Goal: Information Seeking & Learning: Compare options

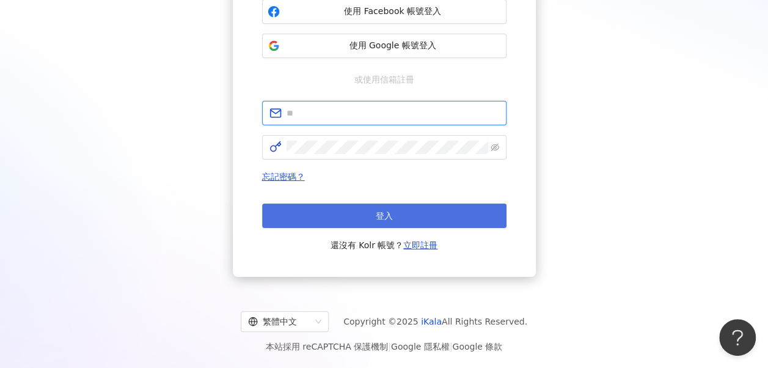
type input "**********"
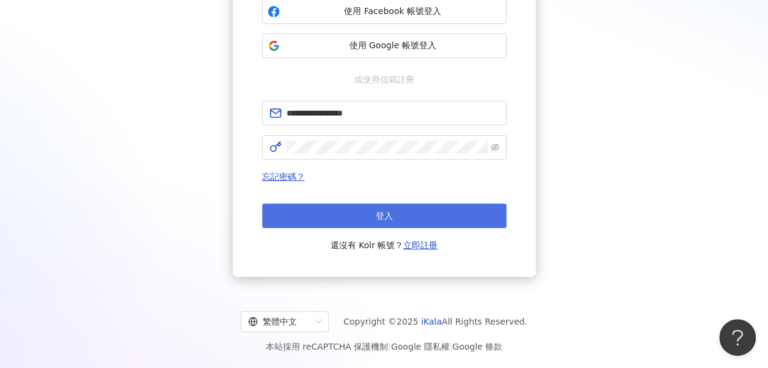
click at [387, 223] on button "登入" at bounding box center [384, 215] width 244 height 24
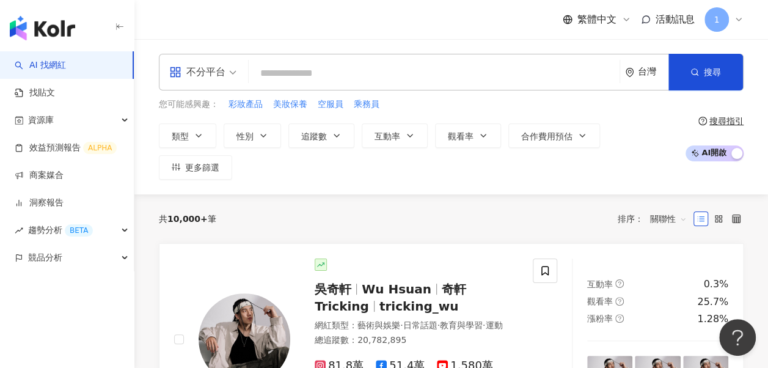
click at [223, 71] on div "不分平台" at bounding box center [197, 72] width 56 height 20
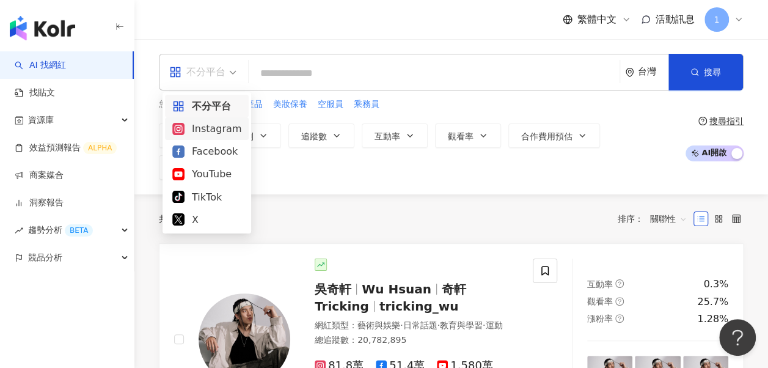
click at [204, 126] on div "Instagram" at bounding box center [206, 128] width 69 height 15
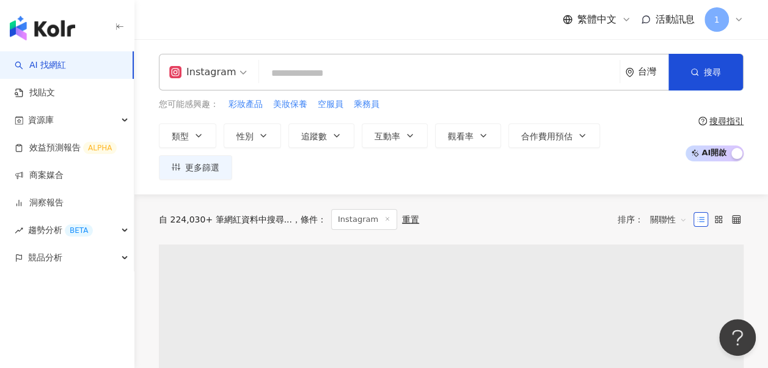
click at [398, 76] on input "search" at bounding box center [439, 73] width 351 height 23
click at [189, 132] on button "類型" at bounding box center [187, 135] width 57 height 24
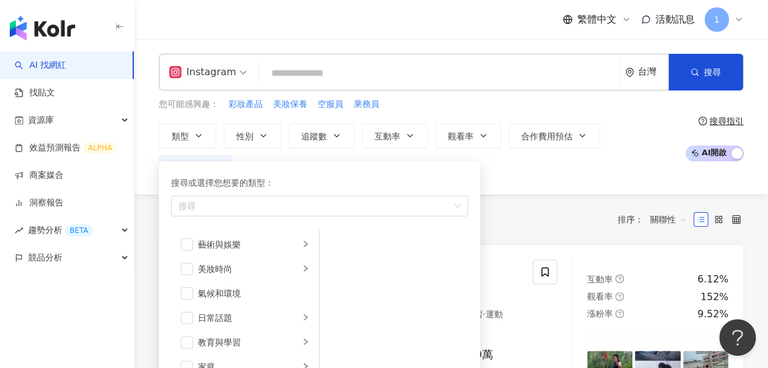
click at [384, 63] on input "search" at bounding box center [439, 73] width 351 height 23
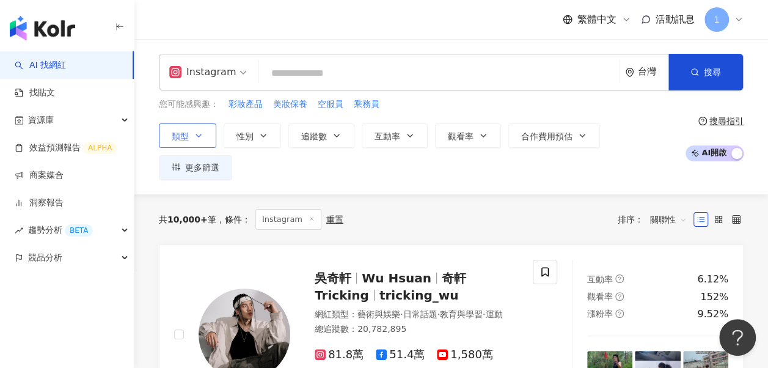
click at [181, 124] on button "類型" at bounding box center [187, 135] width 57 height 24
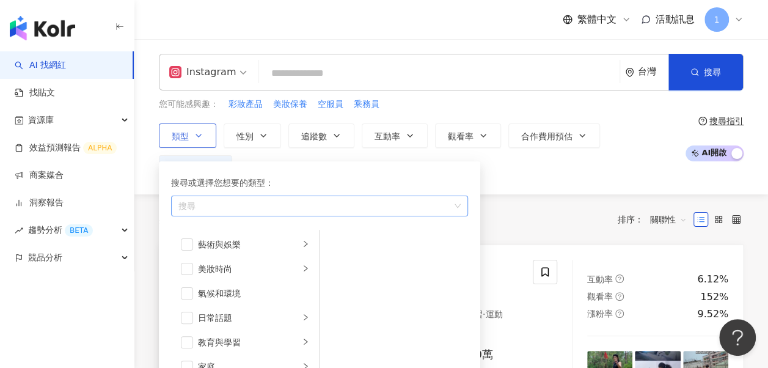
scroll to position [122, 0]
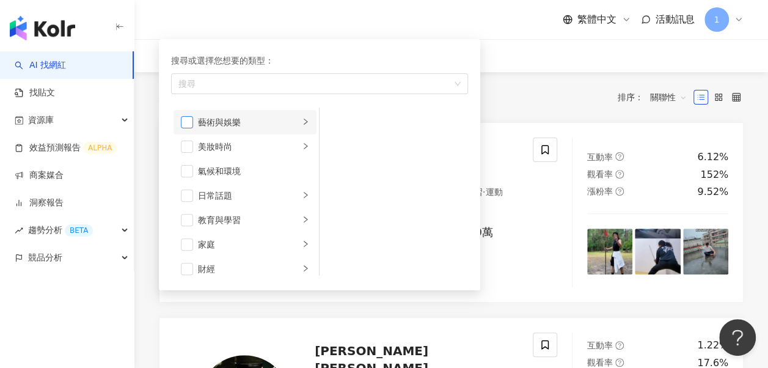
click at [187, 116] on span "button" at bounding box center [187, 122] width 12 height 12
click at [194, 143] on li "美妝時尚" at bounding box center [244, 146] width 143 height 24
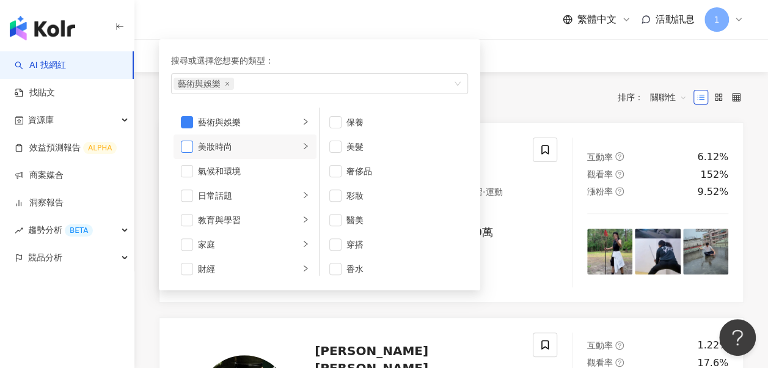
click at [190, 142] on span "button" at bounding box center [187, 146] width 12 height 12
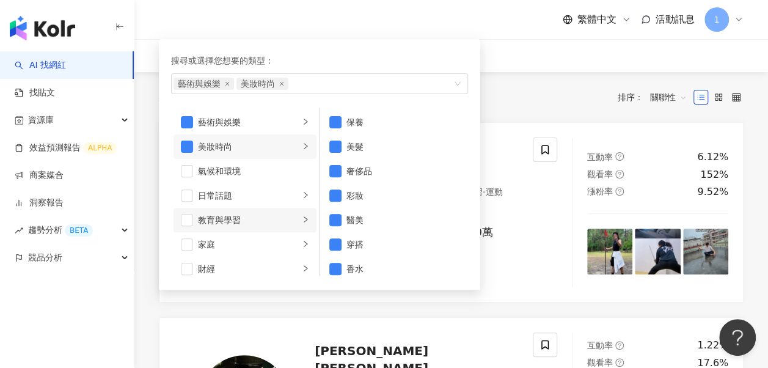
scroll to position [61, 0]
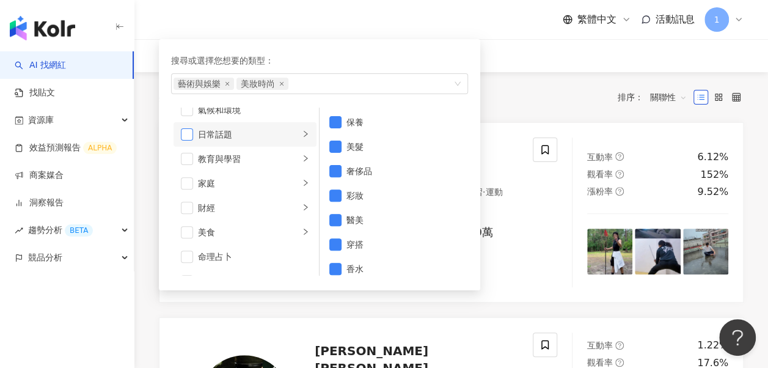
click at [189, 133] on span "button" at bounding box center [187, 134] width 12 height 12
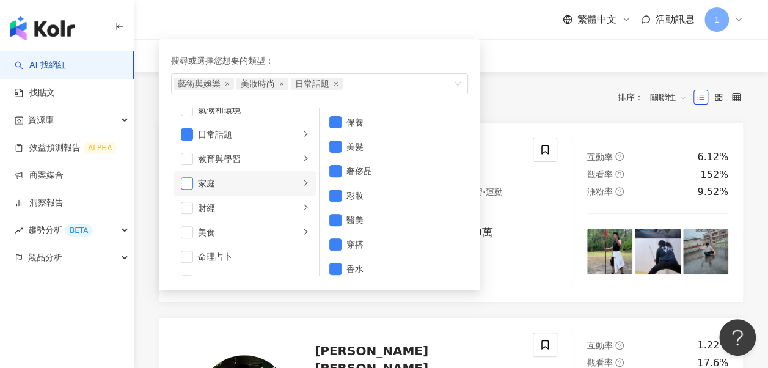
click at [186, 184] on span "button" at bounding box center [187, 183] width 12 height 12
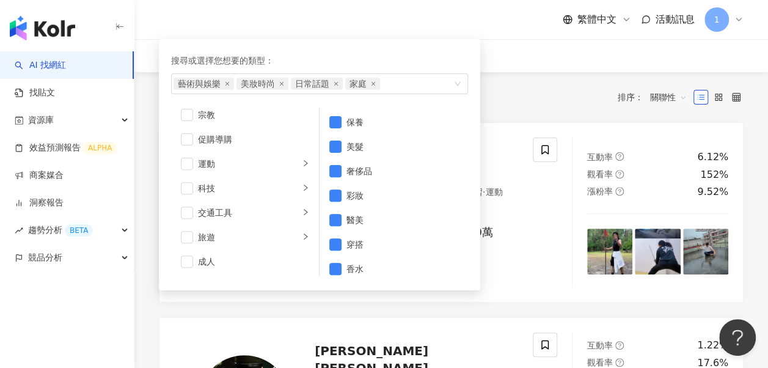
click at [539, 87] on div "共 10,000+ 筆 條件 ： Instagram 重置 排序： 關聯性" at bounding box center [451, 97] width 584 height 21
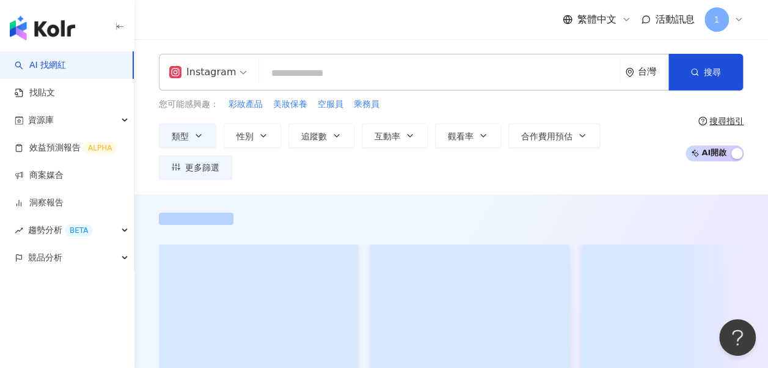
click at [319, 73] on input "search" at bounding box center [439, 73] width 351 height 23
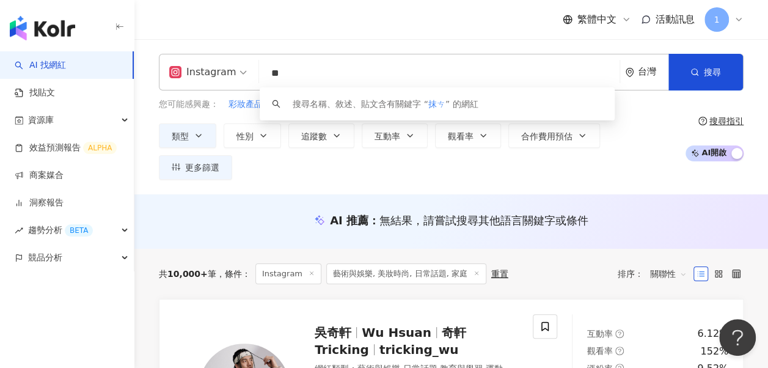
type input "*"
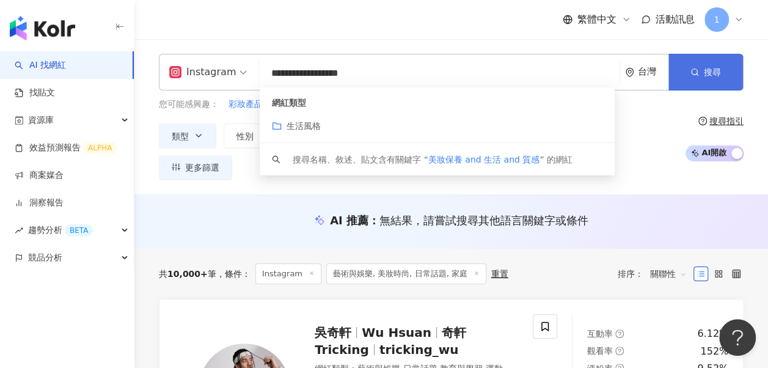
click at [736, 78] on button "搜尋" at bounding box center [705, 72] width 74 height 37
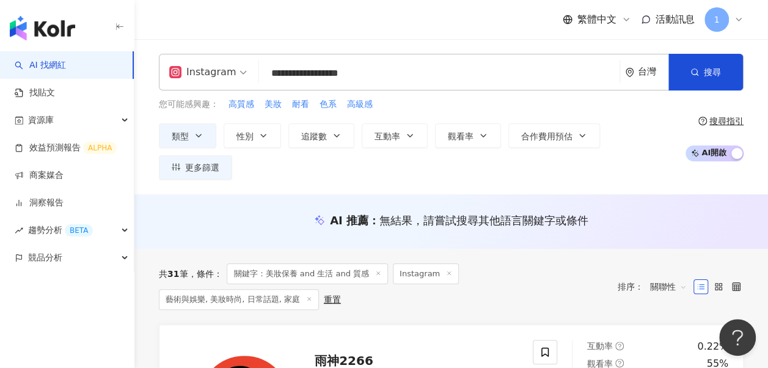
drag, startPoint x: 256, startPoint y: 134, endPoint x: 250, endPoint y: 153, distance: 19.3
click at [256, 134] on button "性別" at bounding box center [251, 135] width 57 height 24
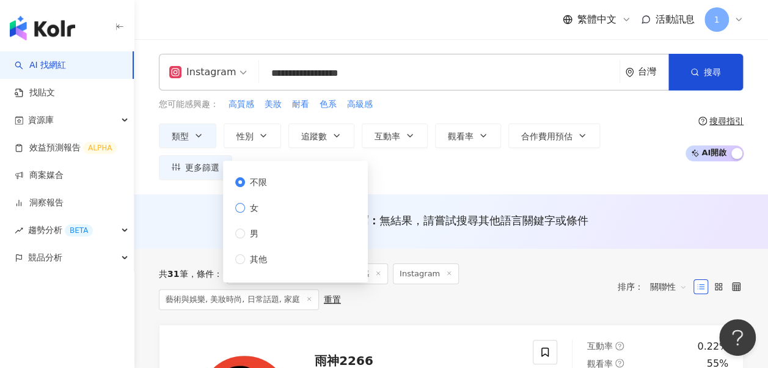
click at [247, 208] on span "女" at bounding box center [254, 207] width 18 height 13
click at [332, 132] on icon "button" at bounding box center [337, 136] width 10 height 10
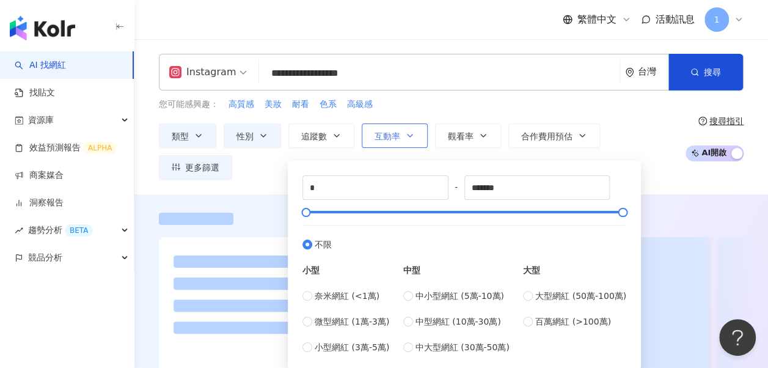
click at [410, 129] on button "互動率" at bounding box center [394, 135] width 66 height 24
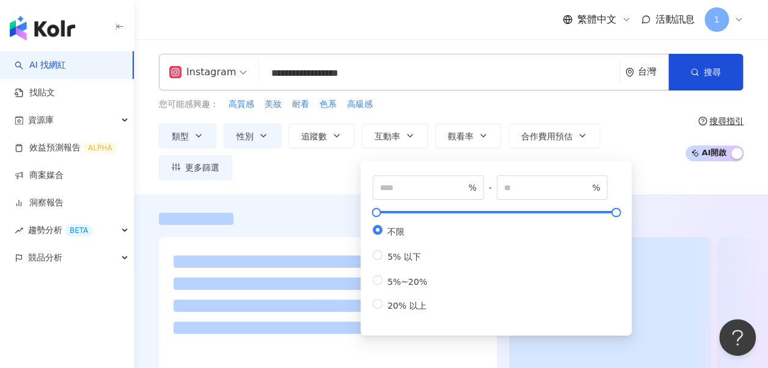
click at [566, 114] on div "您可能感興趣： 高質感 美妝 耐看 色系 高級感 類型 性別 追蹤數 互動率 觀看率 合作費用預估 更多篩選 不限 女 男 其他 * - ******* 不限…" at bounding box center [419, 139] width 520 height 82
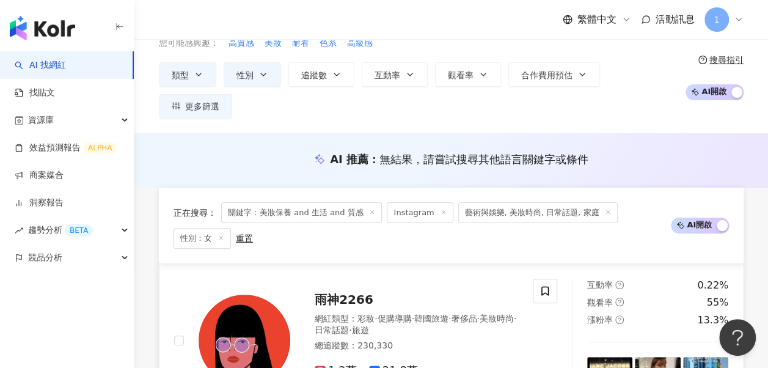
scroll to position [183, 0]
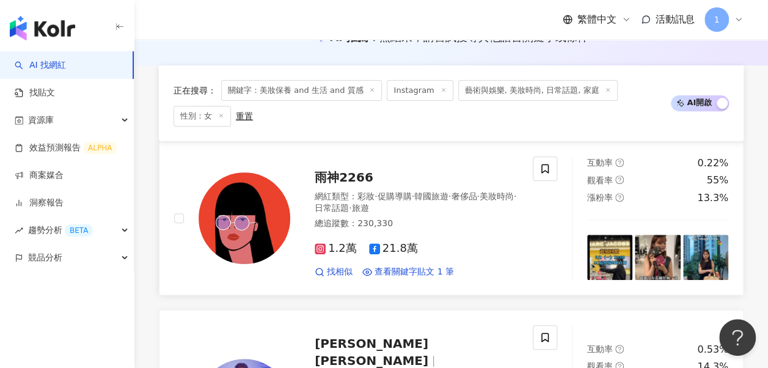
click at [355, 170] on span "雨神2266" at bounding box center [343, 177] width 59 height 15
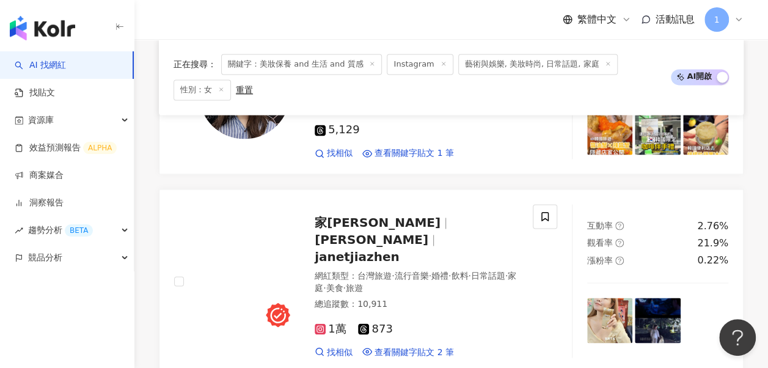
scroll to position [977, 0]
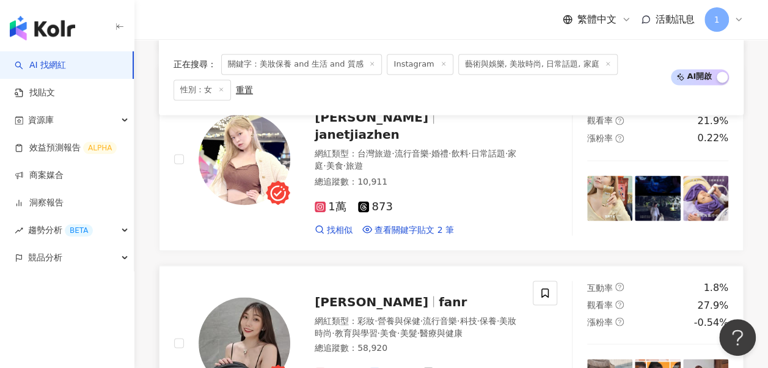
click at [517, 292] on div "樊兒 fanr" at bounding box center [415, 300] width 203 height 17
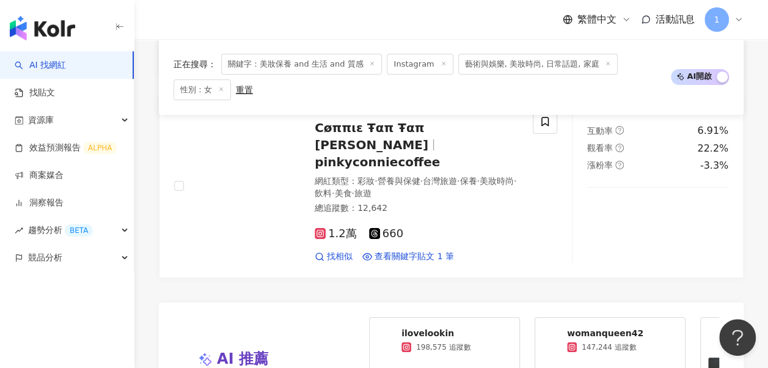
scroll to position [2443, 0]
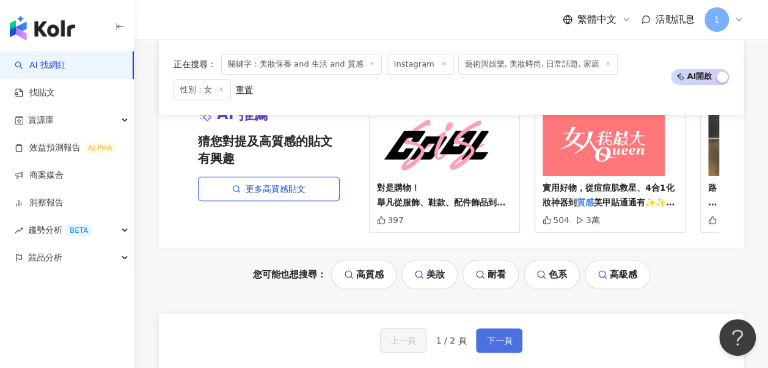
click at [517, 328] on button "下一頁" at bounding box center [499, 340] width 46 height 24
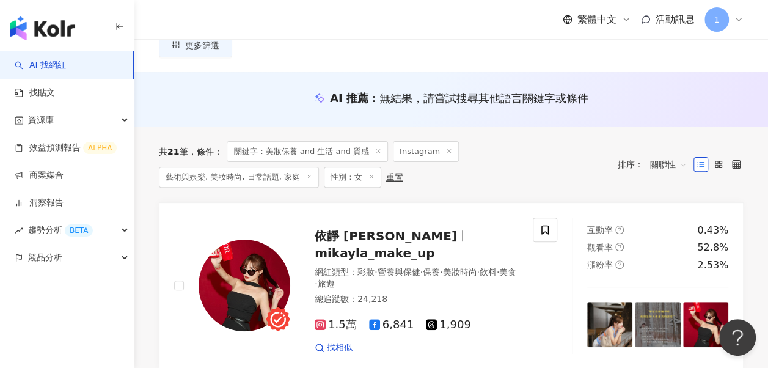
scroll to position [0, 0]
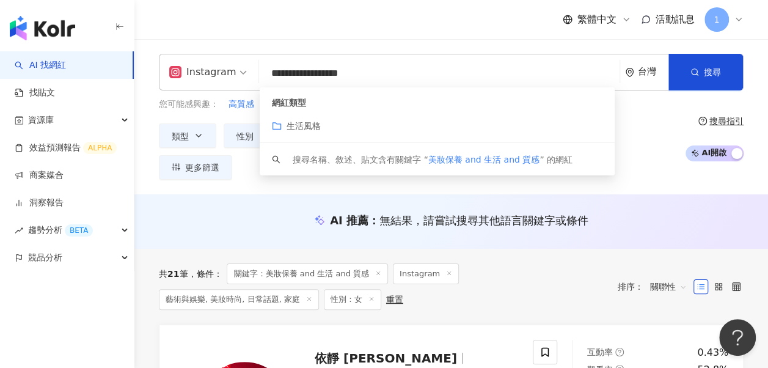
drag, startPoint x: 286, startPoint y: 76, endPoint x: 254, endPoint y: 77, distance: 32.4
click at [254, 77] on div "**********" at bounding box center [451, 72] width 584 height 37
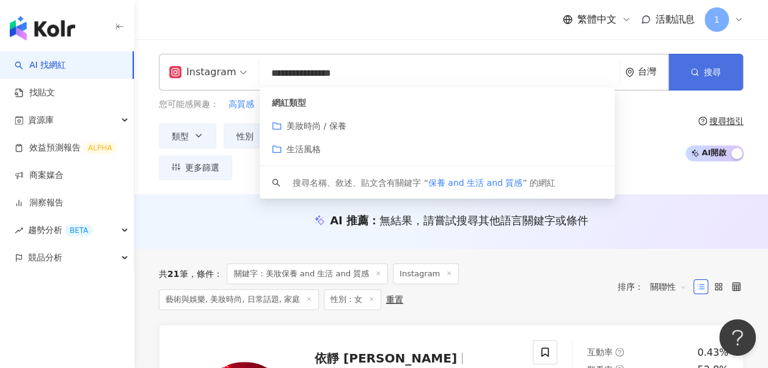
click at [714, 65] on button "搜尋" at bounding box center [705, 72] width 74 height 37
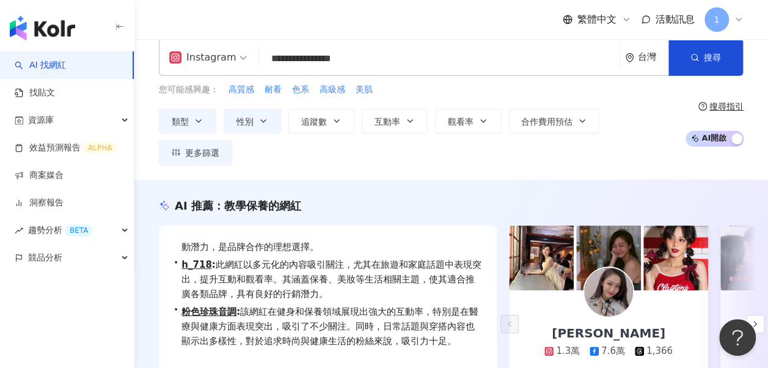
scroll to position [76, 0]
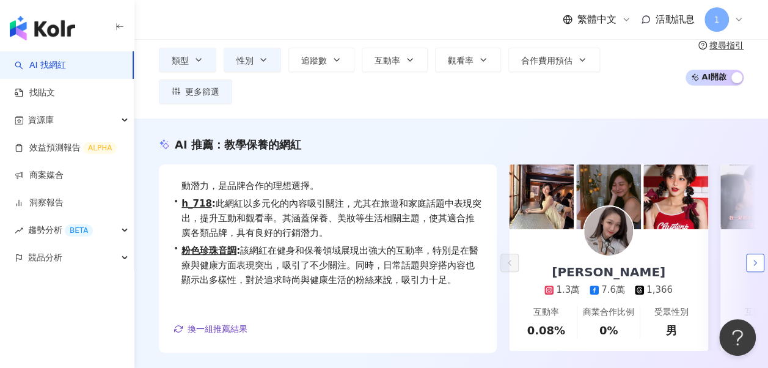
click at [757, 258] on icon "button" at bounding box center [755, 263] width 10 height 10
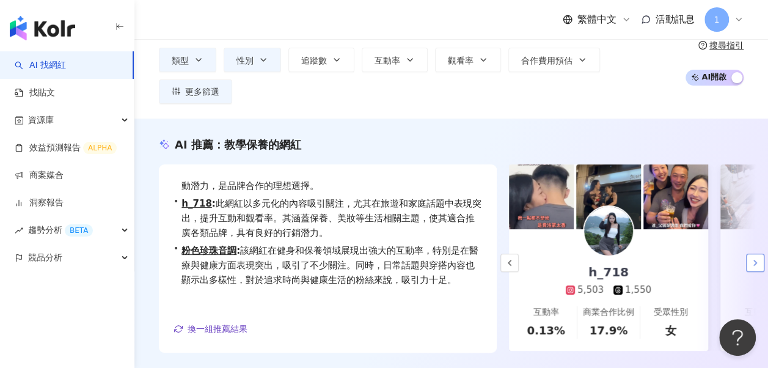
click at [757, 258] on icon "button" at bounding box center [755, 263] width 10 height 10
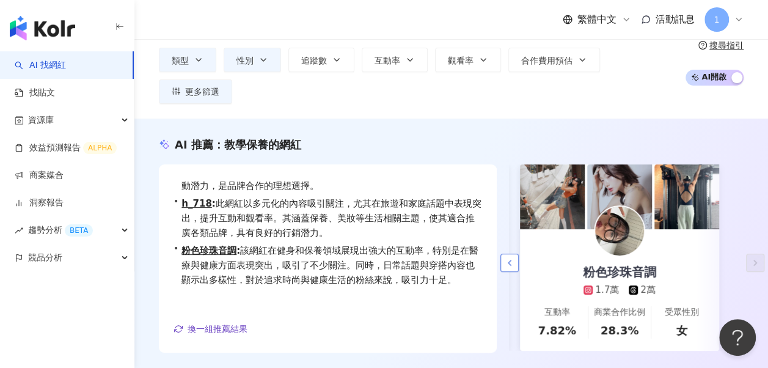
click at [511, 253] on button "button" at bounding box center [509, 262] width 18 height 18
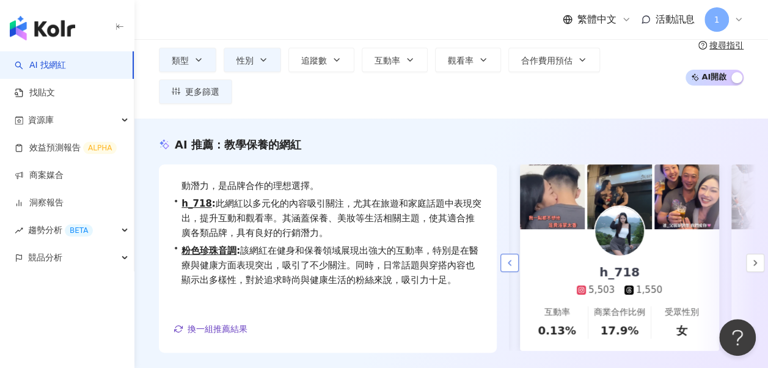
click at [510, 253] on button "button" at bounding box center [509, 262] width 18 height 18
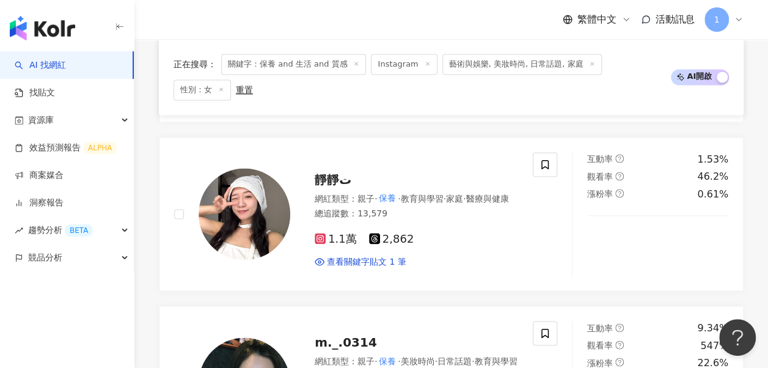
scroll to position [931, 0]
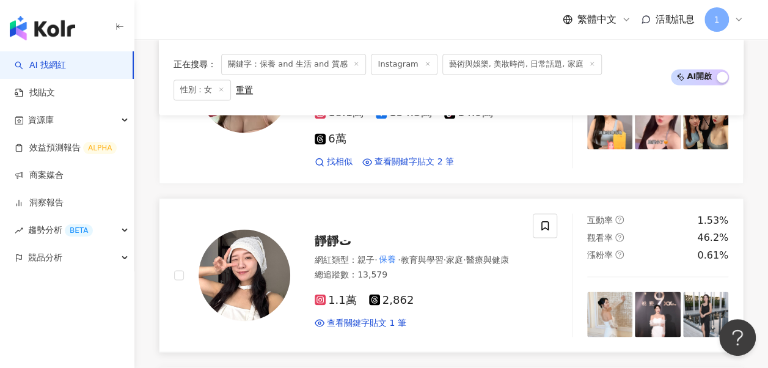
click at [444, 283] on div "1.1萬 2,862 查看關鍵字貼文 1 筆" at bounding box center [415, 305] width 203 height 45
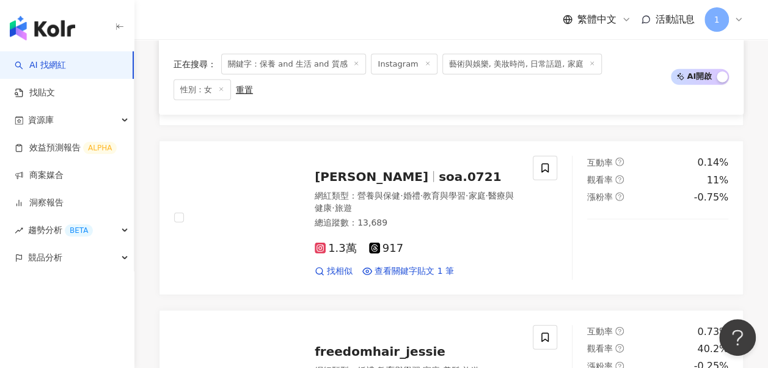
scroll to position [1602, 0]
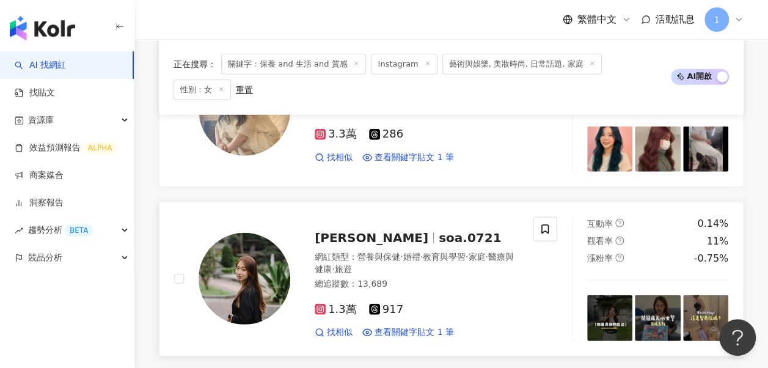
click at [438, 230] on span "soa.0721" at bounding box center [469, 237] width 62 height 15
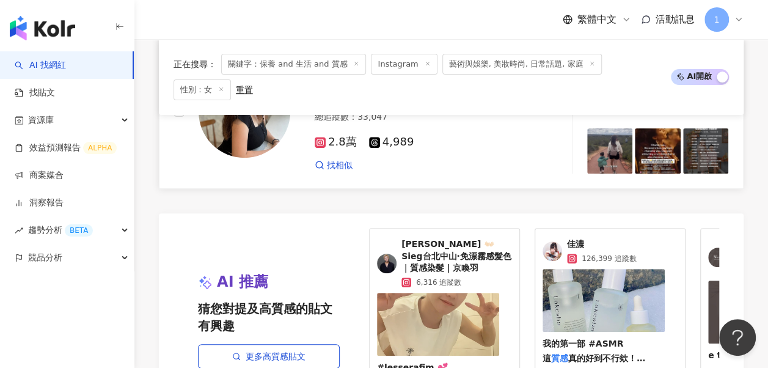
scroll to position [2640, 0]
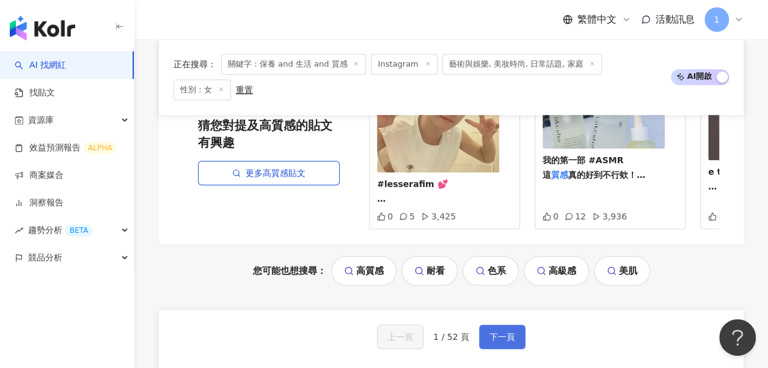
click at [511, 332] on span "下一頁" at bounding box center [502, 337] width 26 height 10
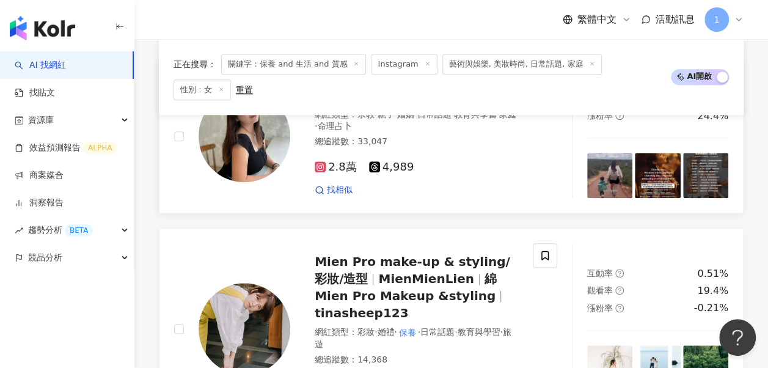
scroll to position [564, 0]
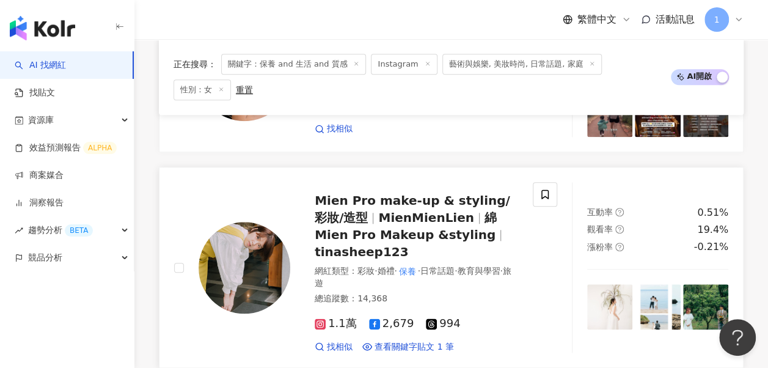
click at [469, 193] on span "Mien Pro make-up & styling/彩妝/造型" at bounding box center [411, 209] width 195 height 32
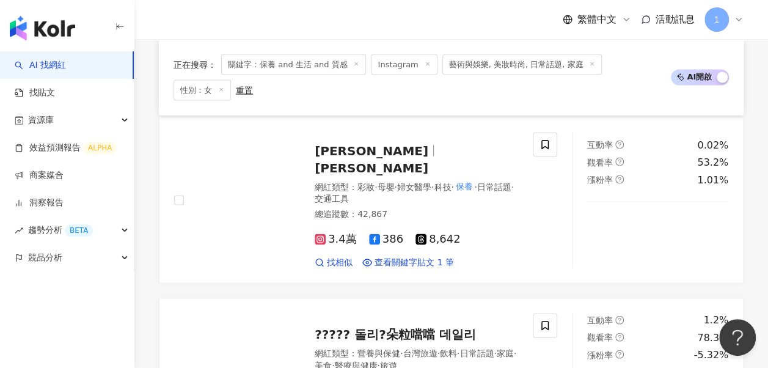
scroll to position [1114, 0]
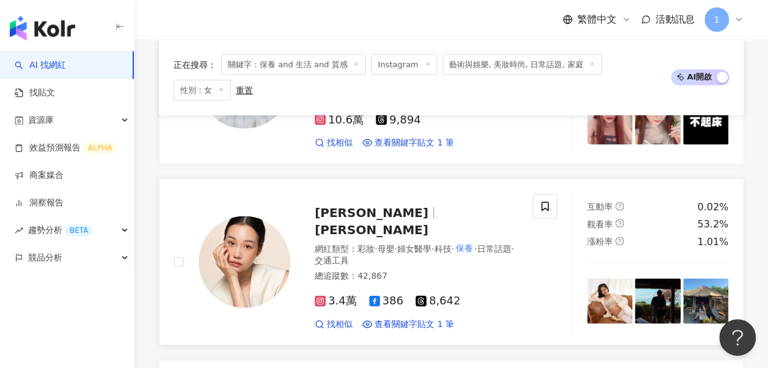
click at [372, 222] on span "Serena Yang" at bounding box center [371, 229] width 114 height 15
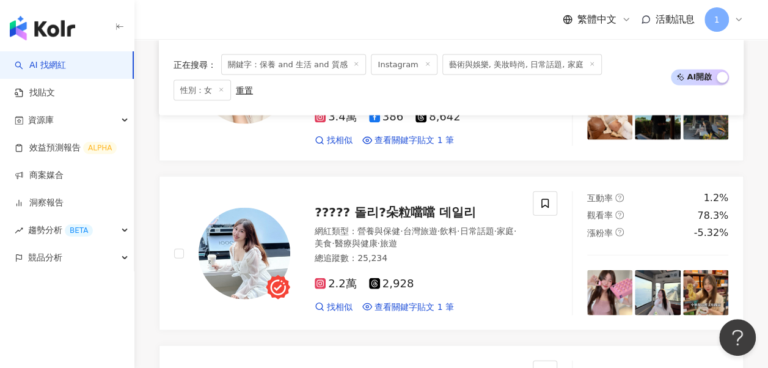
scroll to position [1419, 0]
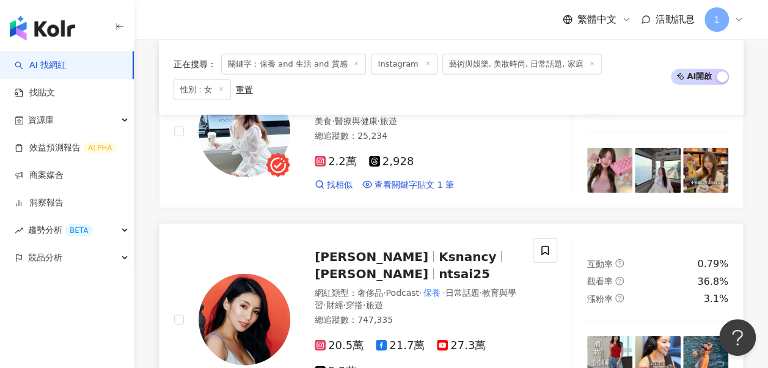
click at [331, 249] on span "Nancy" at bounding box center [371, 256] width 114 height 15
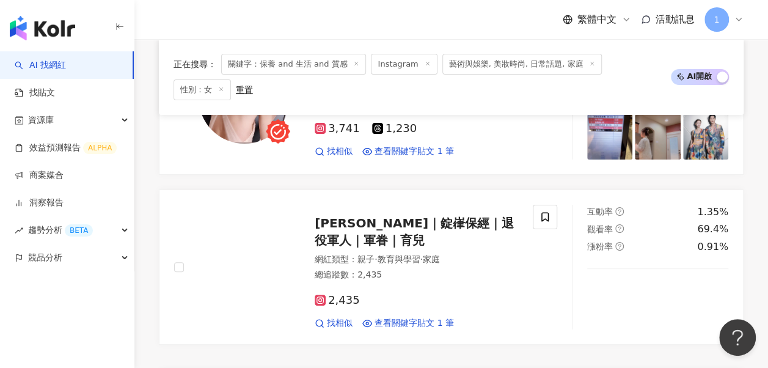
scroll to position [2640, 0]
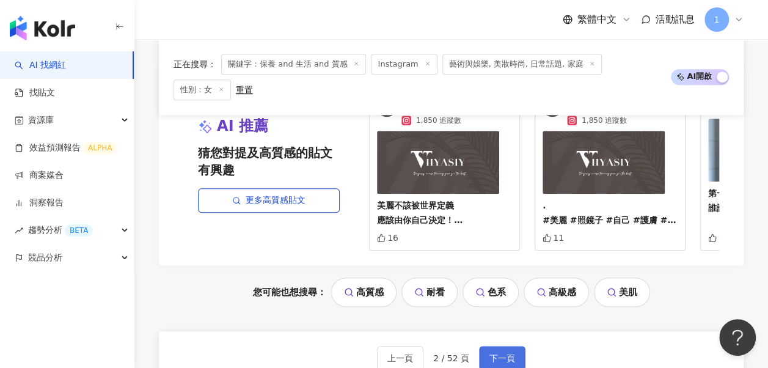
click at [519, 346] on button "下一頁" at bounding box center [502, 358] width 46 height 24
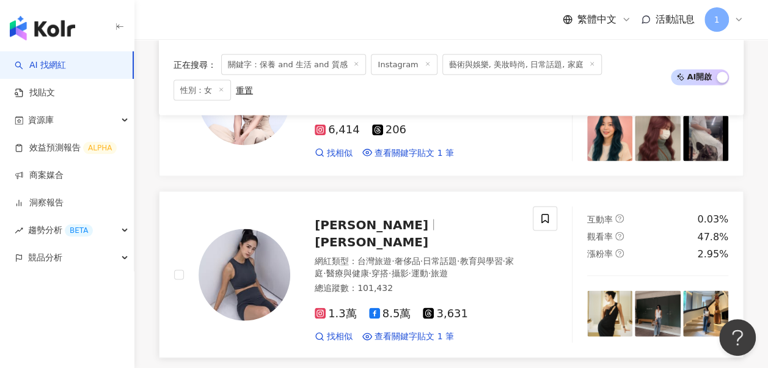
scroll to position [1304, 0]
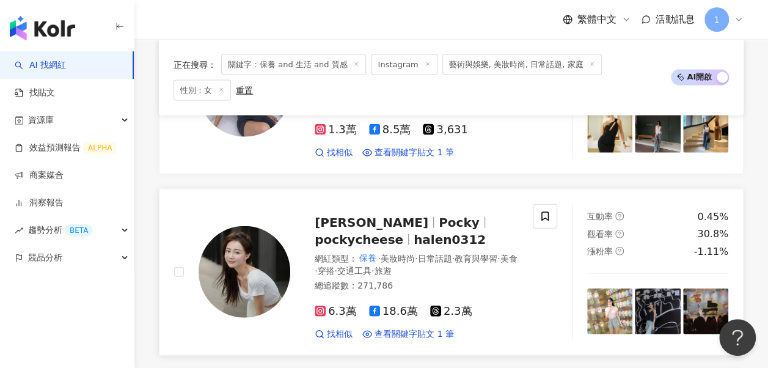
click at [405, 214] on div "陳思綺 Pocky pockycheese halen0312" at bounding box center [415, 231] width 203 height 34
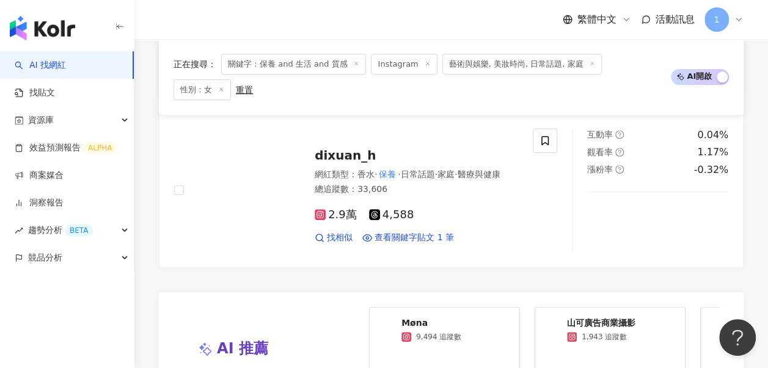
scroll to position [2647, 0]
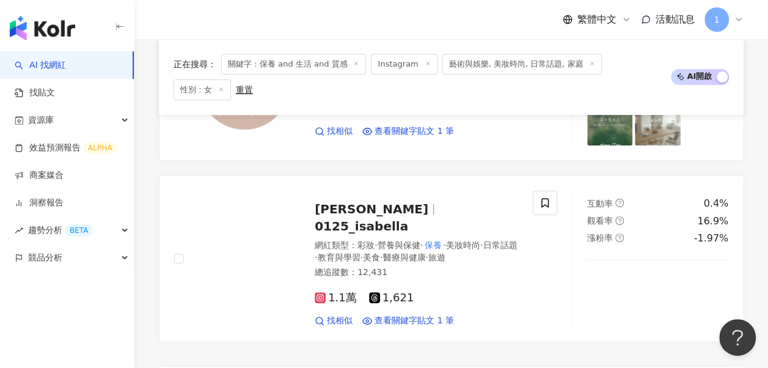
scroll to position [2679, 0]
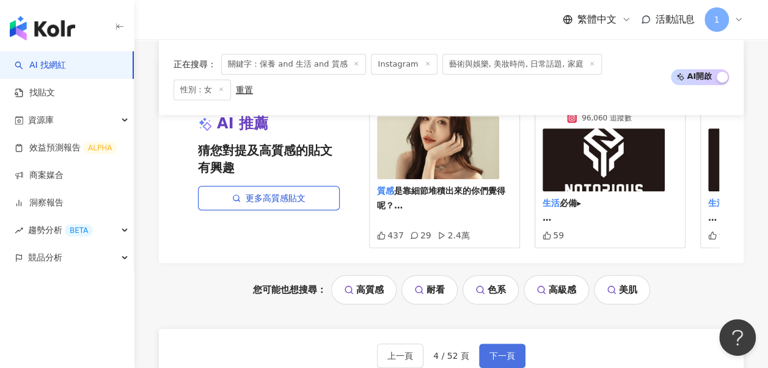
click at [497, 351] on span "下一頁" at bounding box center [502, 356] width 26 height 10
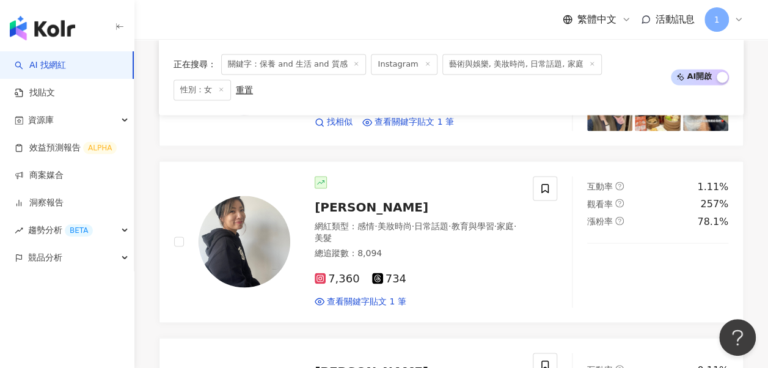
scroll to position [1094, 0]
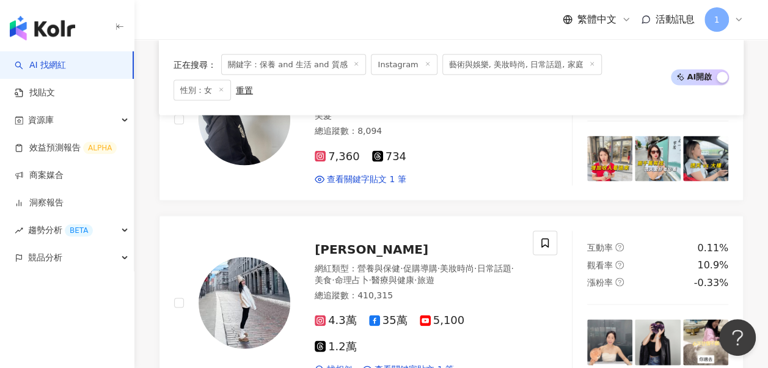
click at [454, 313] on span "5,100" at bounding box center [442, 319] width 45 height 13
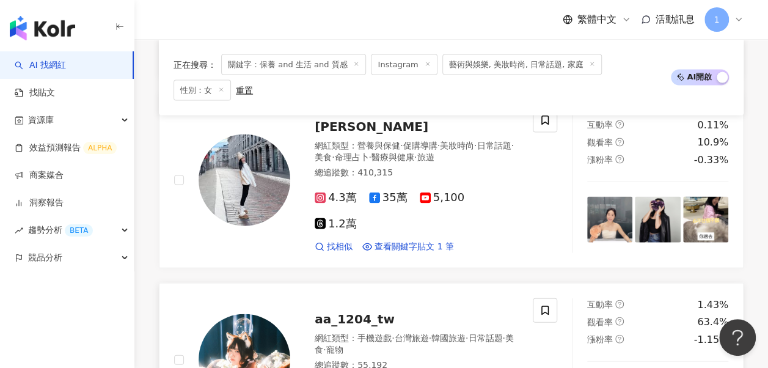
scroll to position [1339, 0]
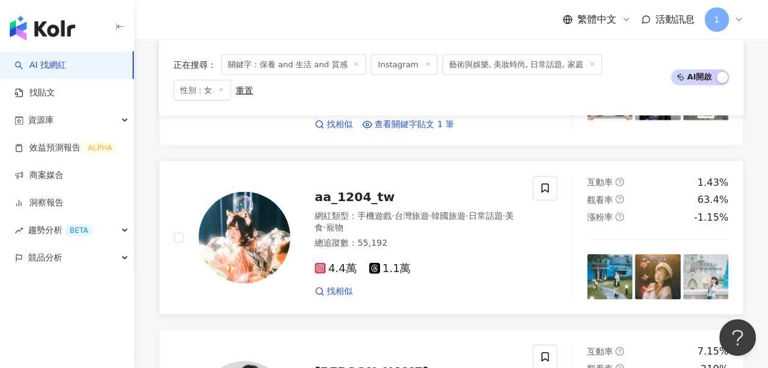
click at [366, 189] on span "aa_1204_tw" at bounding box center [354, 196] width 80 height 15
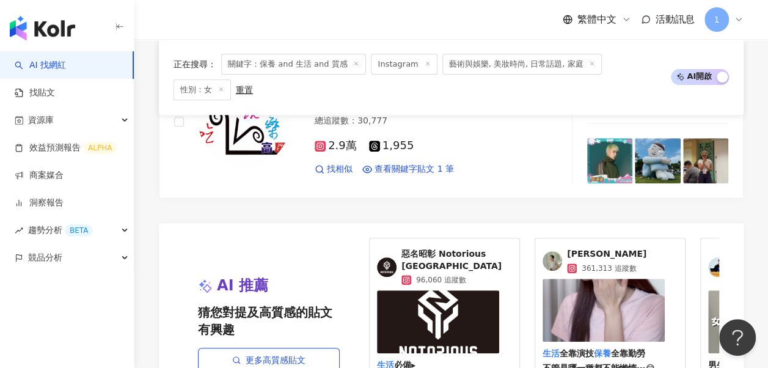
scroll to position [2682, 0]
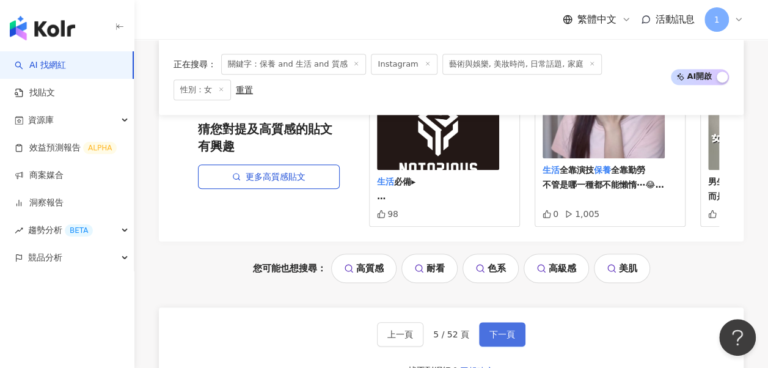
click at [493, 329] on span "下一頁" at bounding box center [502, 334] width 26 height 10
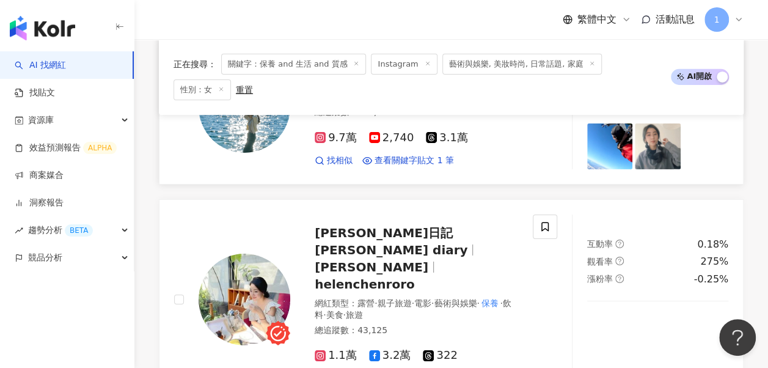
scroll to position [1882, 0]
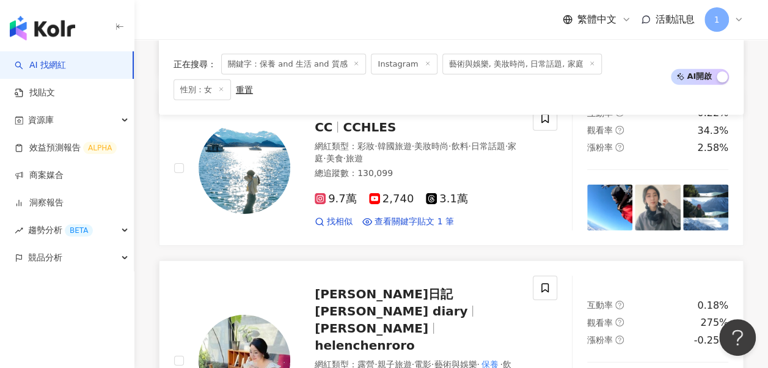
click at [333, 321] on span "Helen Chen" at bounding box center [371, 328] width 114 height 15
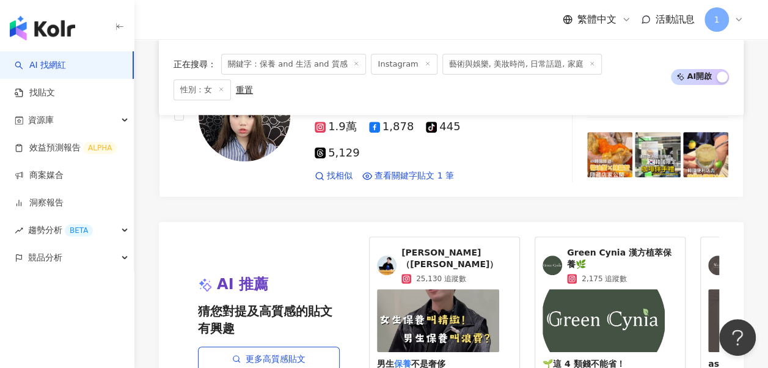
scroll to position [2615, 0]
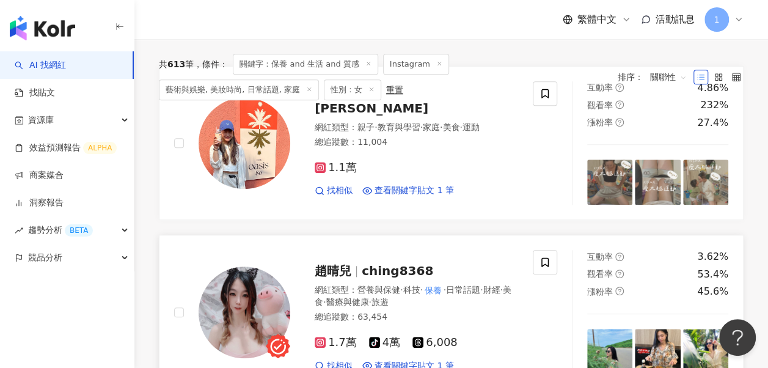
scroll to position [374, 0]
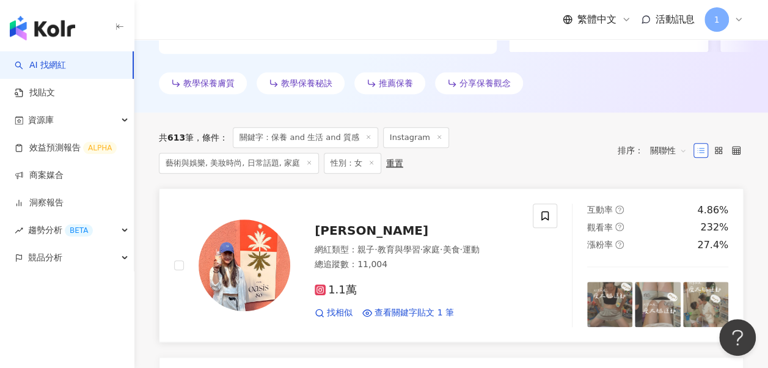
click at [366, 223] on span "Hanna x 韓納" at bounding box center [371, 230] width 114 height 15
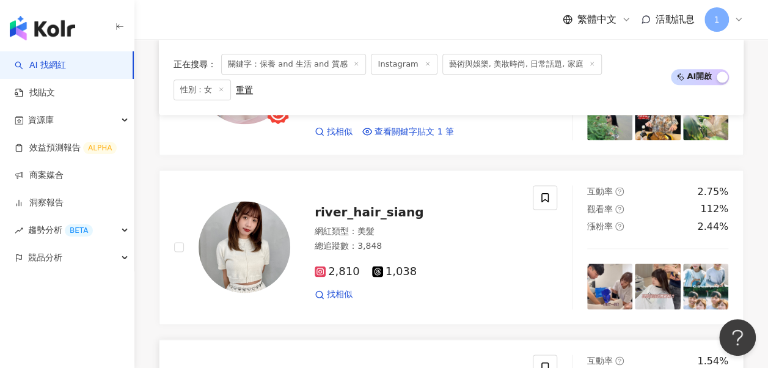
scroll to position [914, 0]
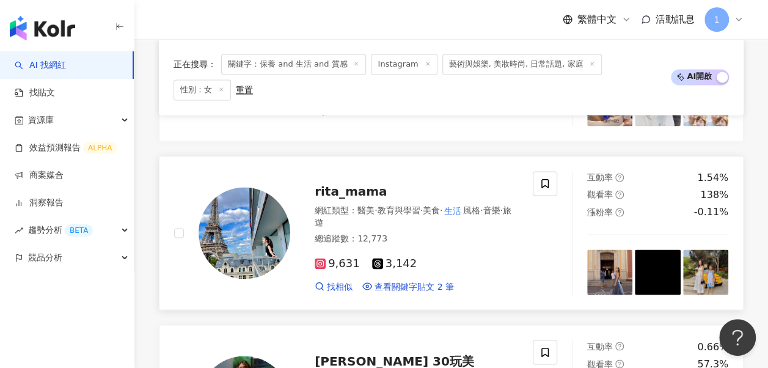
click at [372, 184] on span "rita_mama" at bounding box center [350, 191] width 72 height 15
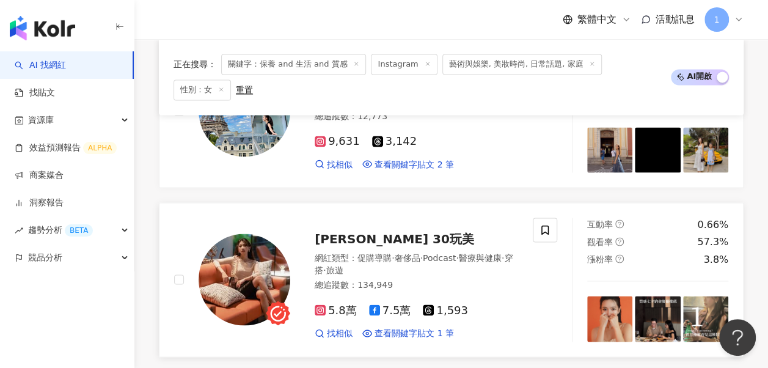
scroll to position [1097, 0]
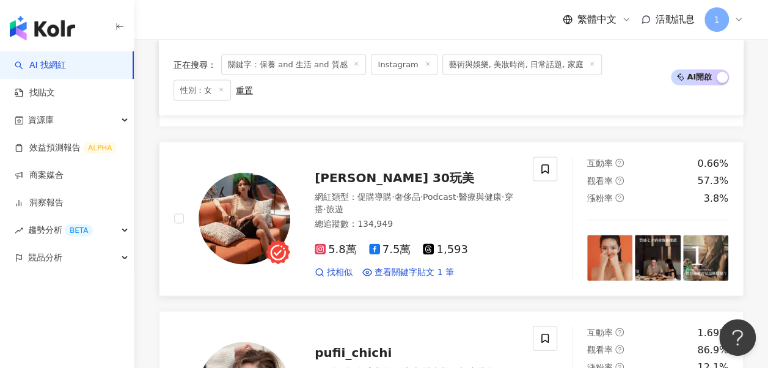
click at [357, 170] on span "[PERSON_NAME] 30玩美" at bounding box center [393, 177] width 159 height 15
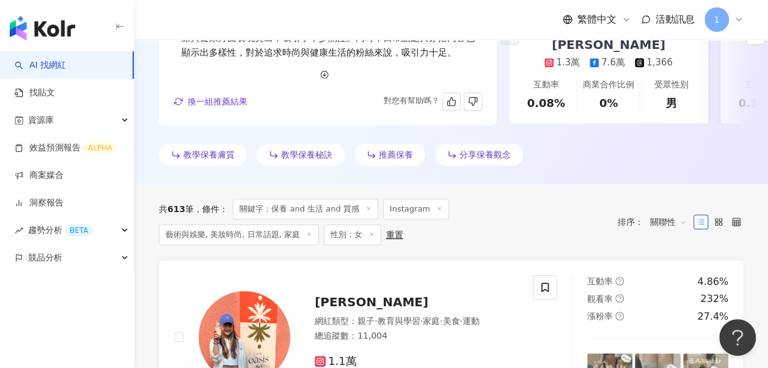
scroll to position [0, 0]
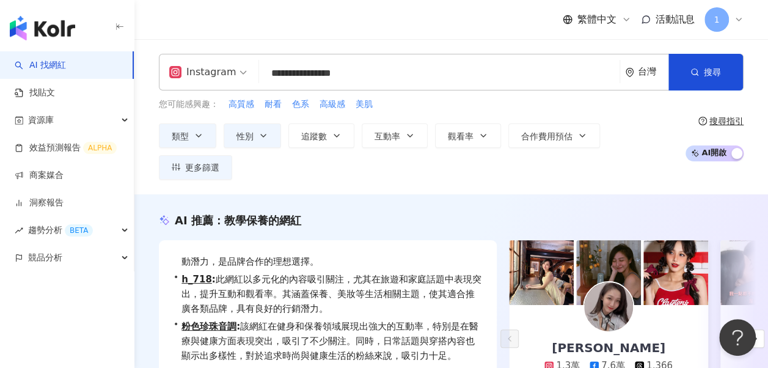
click at [463, 73] on input "**********" at bounding box center [439, 73] width 351 height 23
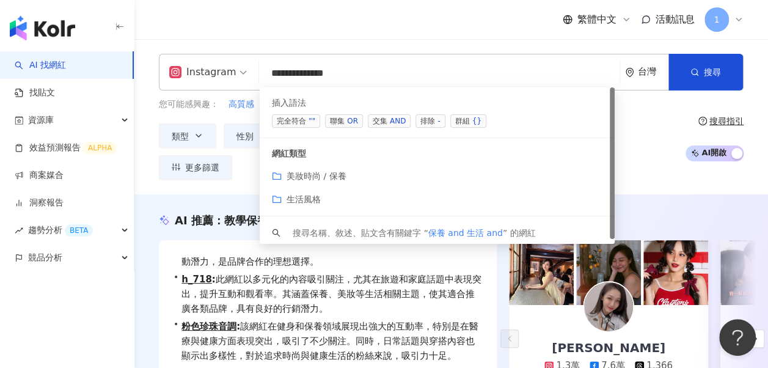
click at [463, 74] on input "**********" at bounding box center [439, 73] width 351 height 23
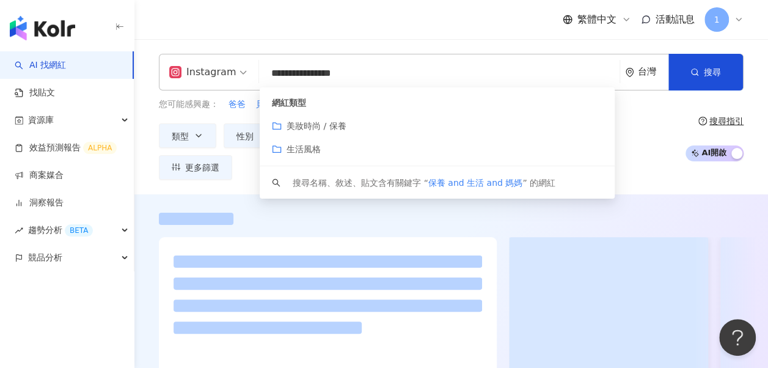
type input "**********"
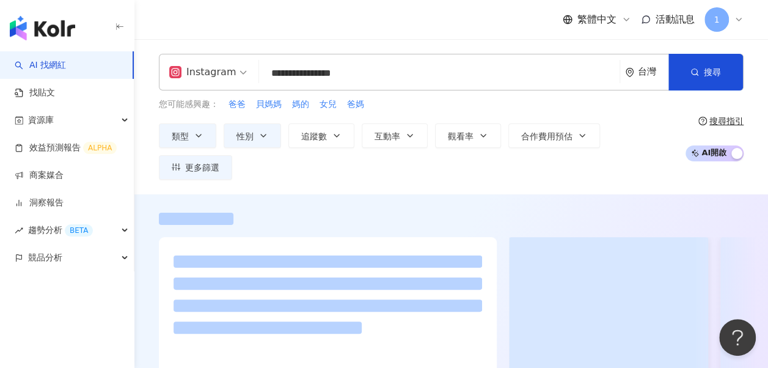
click at [762, 126] on div "**********" at bounding box center [450, 117] width 633 height 126
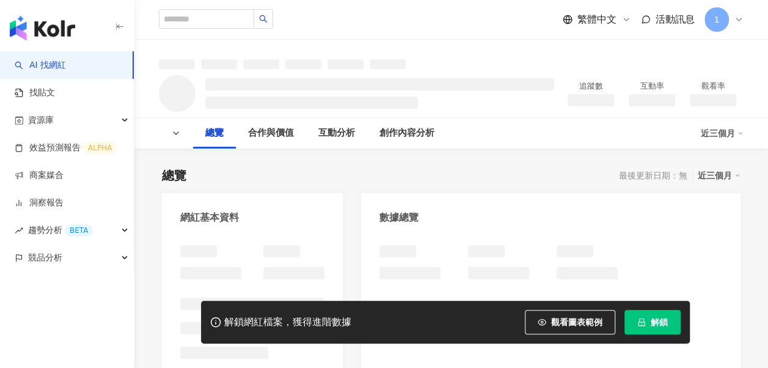
scroll to position [122, 0]
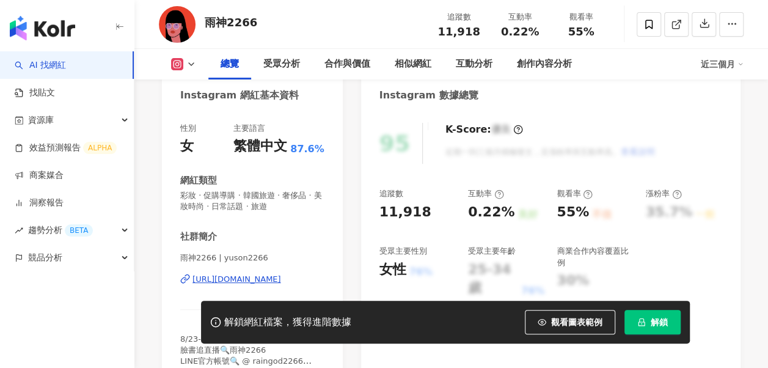
click at [254, 274] on div "https://www.instagram.com/yuson2266/" at bounding box center [236, 279] width 89 height 11
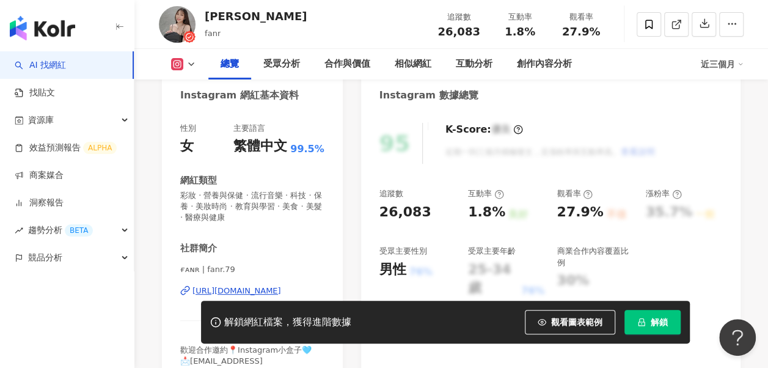
scroll to position [244, 0]
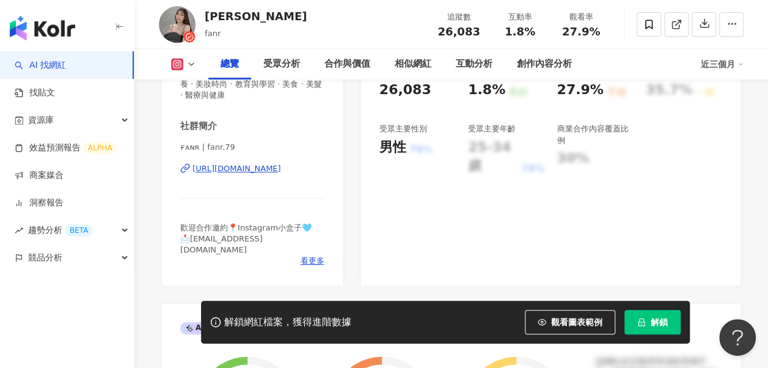
click at [254, 169] on div "https://www.instagram.com/fanr.79/" at bounding box center [236, 168] width 89 height 11
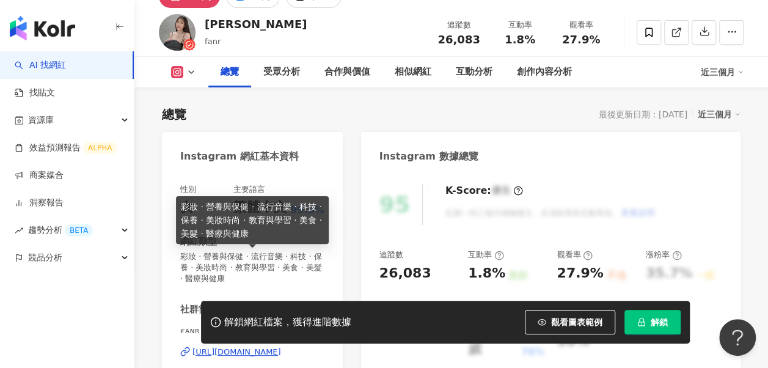
scroll to position [122, 0]
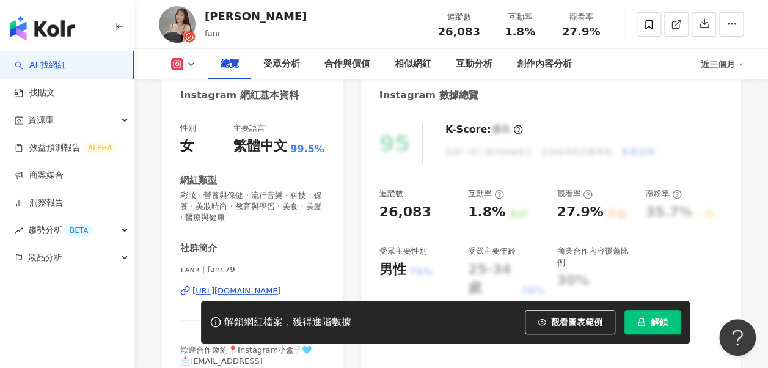
click at [234, 293] on div "https://www.instagram.com/fanr.79/" at bounding box center [236, 290] width 89 height 11
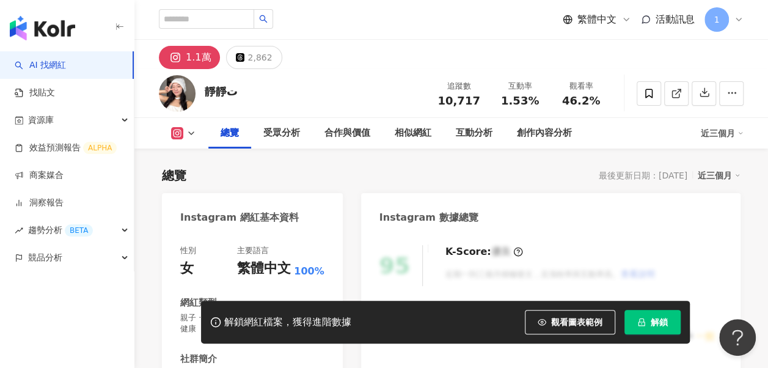
scroll to position [183, 0]
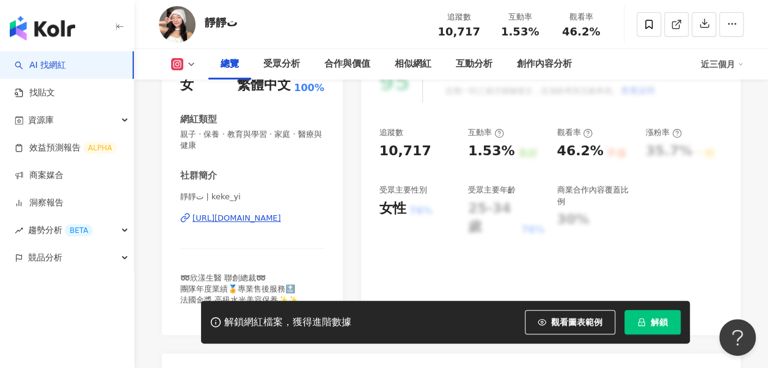
click at [210, 217] on div "https://www.instagram.com/keke_yi/" at bounding box center [236, 218] width 89 height 11
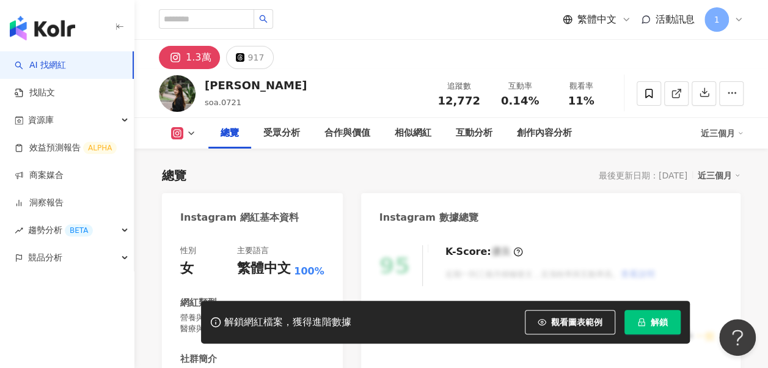
scroll to position [183, 0]
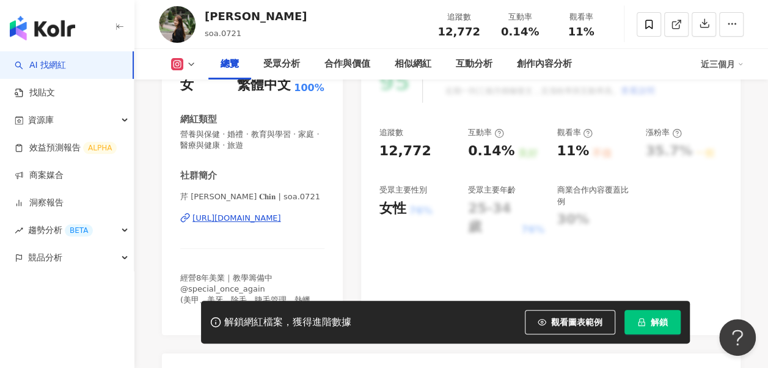
click at [224, 221] on div "[URL][DOMAIN_NAME]" at bounding box center [236, 218] width 89 height 11
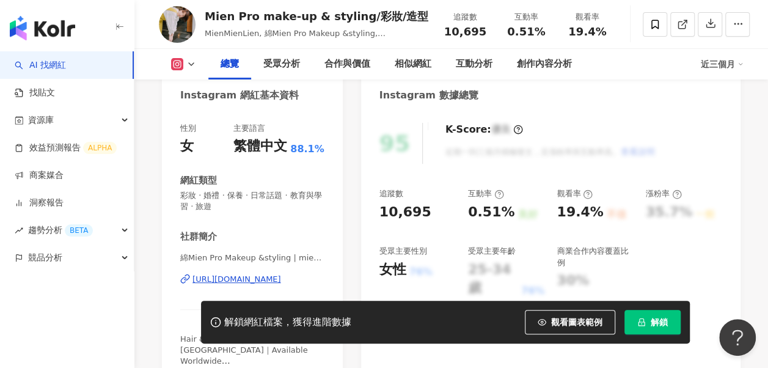
scroll to position [183, 0]
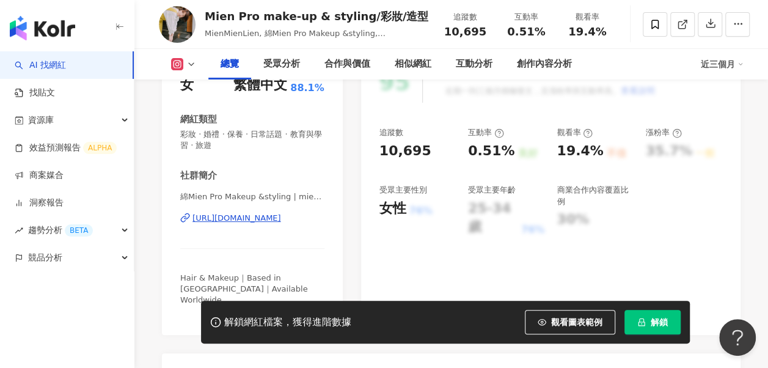
click at [271, 213] on div "https://www.instagram.com/mien_makeupartist/" at bounding box center [236, 218] width 89 height 11
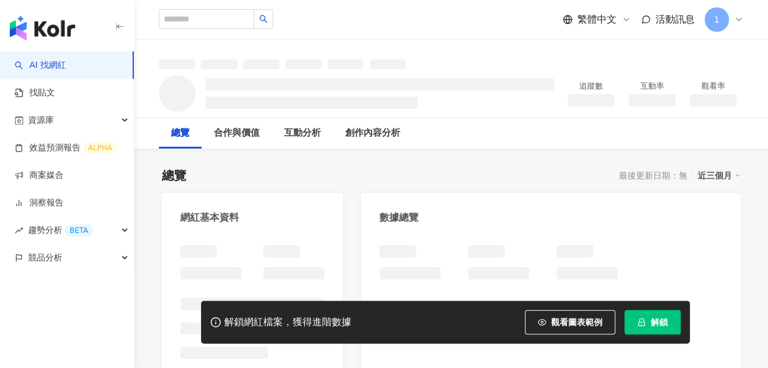
scroll to position [61, 0]
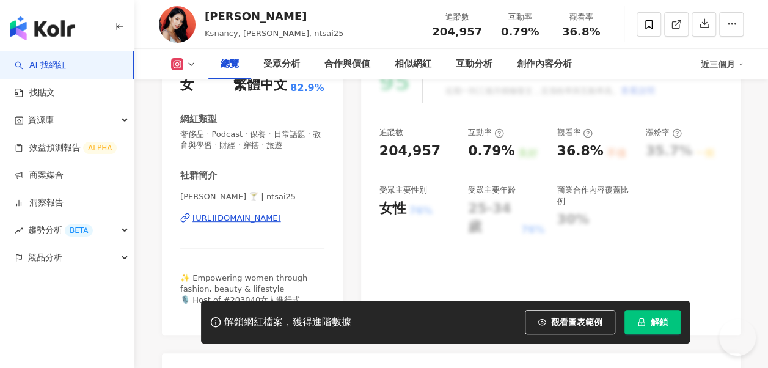
scroll to position [183, 0]
click at [252, 214] on div "https://www.instagram.com/ntsai25/" at bounding box center [236, 218] width 89 height 11
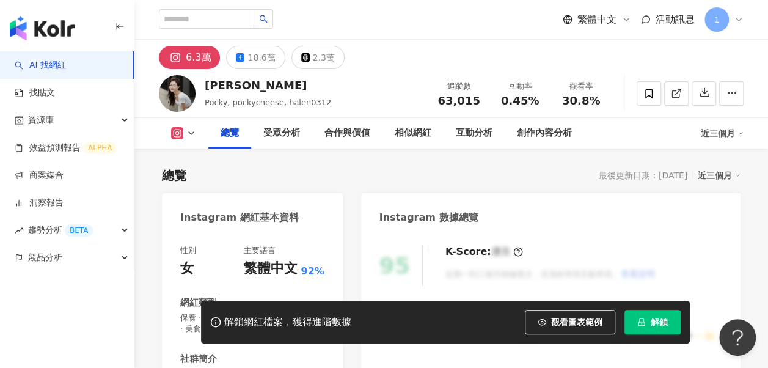
scroll to position [122, 0]
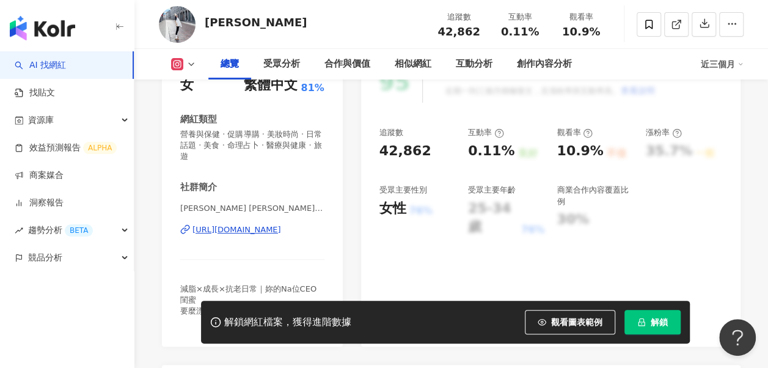
click at [241, 234] on div "[URL][DOMAIN_NAME]" at bounding box center [236, 229] width 89 height 11
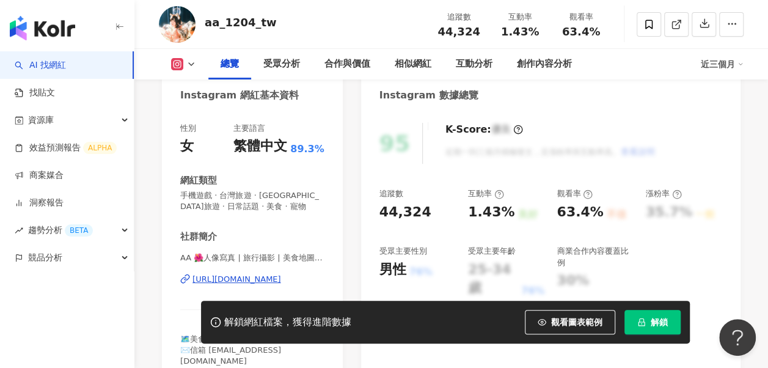
scroll to position [183, 0]
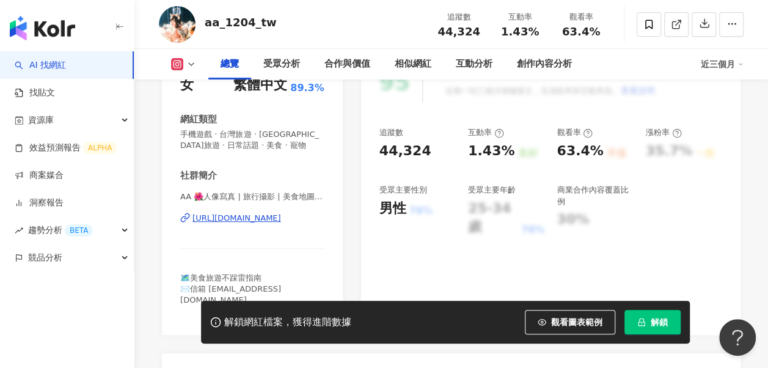
click at [281, 216] on div "https://www.instagram.com/aa_1204_tw/" at bounding box center [236, 218] width 89 height 11
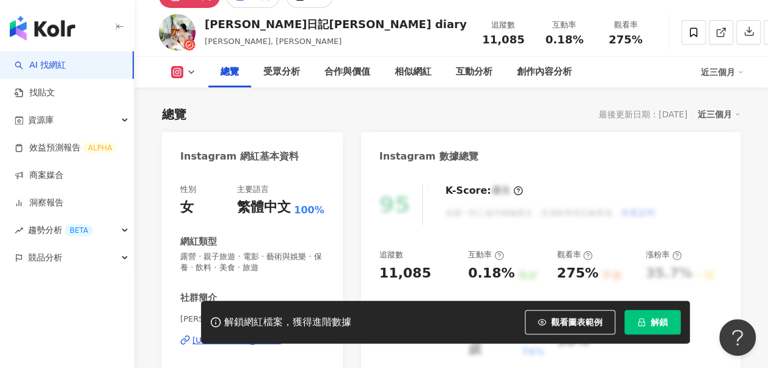
scroll to position [183, 0]
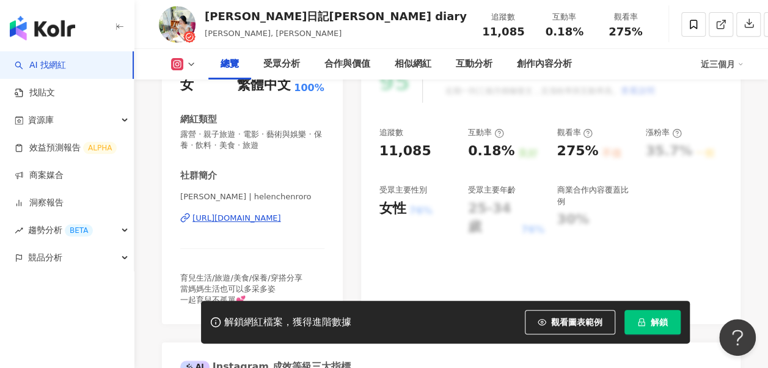
click at [236, 220] on div "https://www.instagram.com/helenchenroro/" at bounding box center [236, 218] width 89 height 11
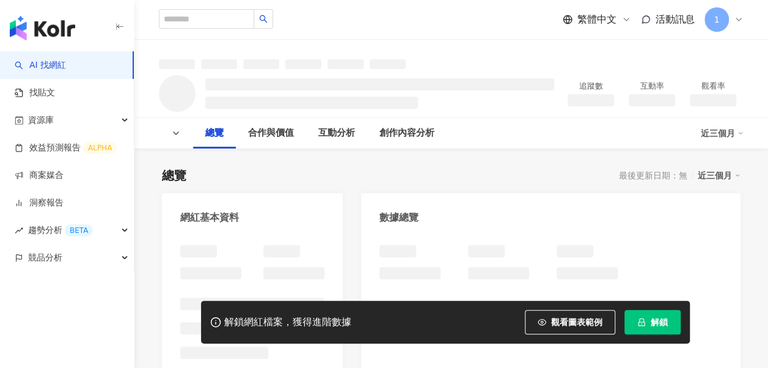
scroll to position [122, 0]
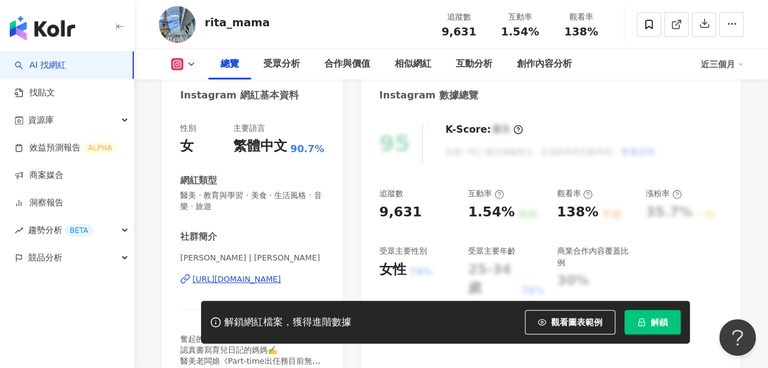
click at [214, 281] on div "https://www.instagram.com/rita_mama/" at bounding box center [236, 279] width 89 height 11
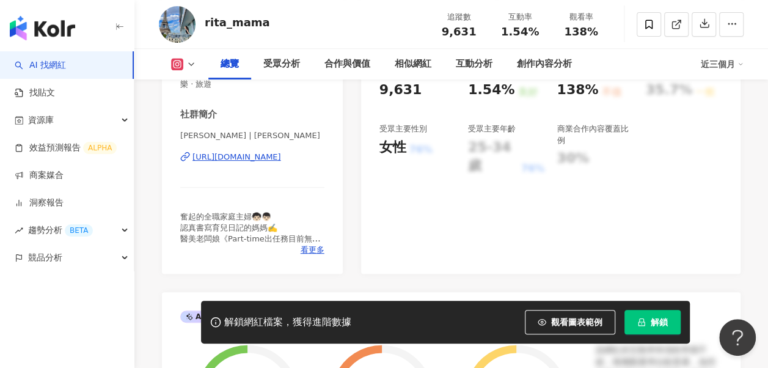
scroll to position [183, 0]
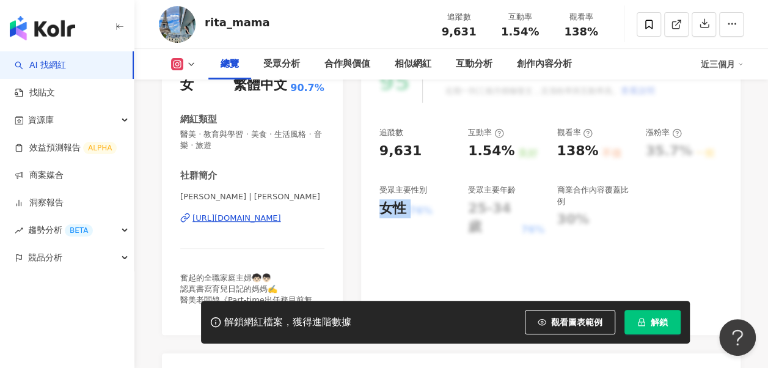
drag, startPoint x: 383, startPoint y: 203, endPoint x: 410, endPoint y: 206, distance: 27.0
click at [410, 203] on div "女性 76%" at bounding box center [417, 208] width 76 height 19
click at [409, 241] on div "95 K-Score : 優良 近期一到三個月積極發文，且漲粉率與互動率高。 查看說明 追蹤數 9,631 互動率 1.54% 良好 觀看率 138% 不佳 …" at bounding box center [550, 191] width 379 height 285
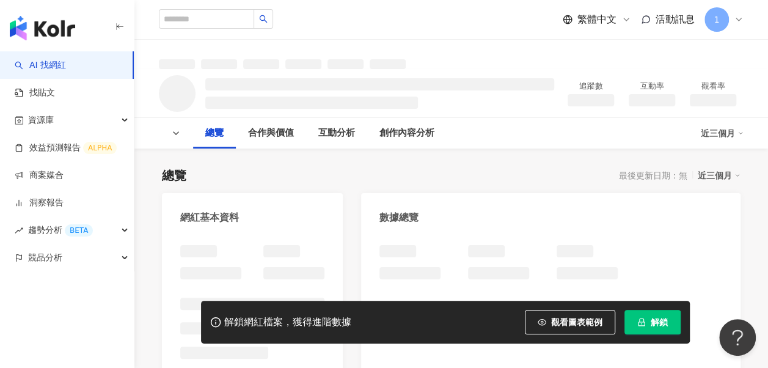
scroll to position [183, 0]
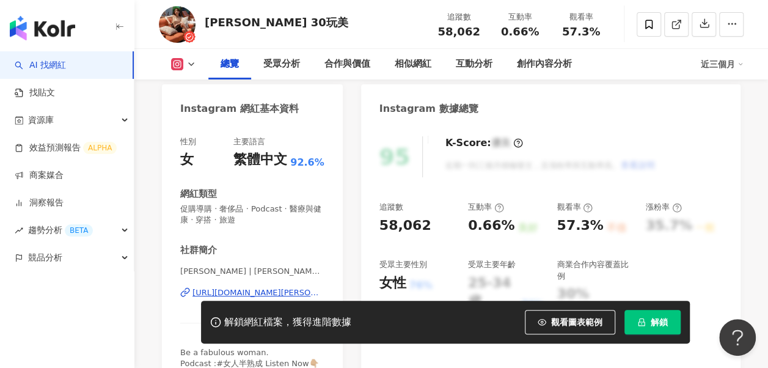
click at [236, 234] on div "性別 女 主要語言 繁體中文 92.6% 網紅類型 促購導購 · 奢侈品 · Podcast · 醫療與健康 · 穿搭 · 旅遊 社群簡介 [PERSON_N…" at bounding box center [252, 258] width 144 height 244
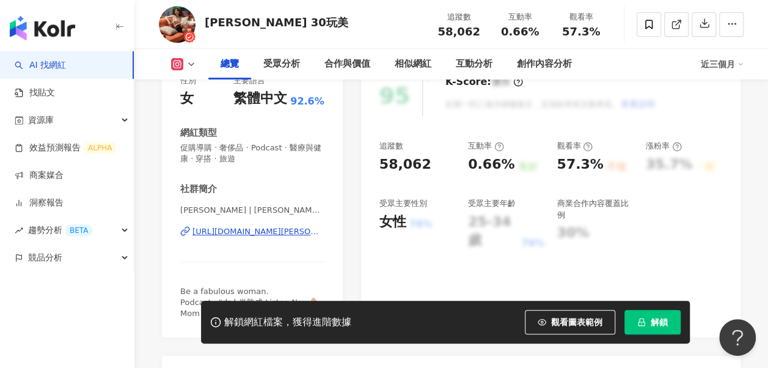
drag, startPoint x: 255, startPoint y: 228, endPoint x: 440, endPoint y: 200, distance: 186.5
click at [255, 228] on div "[URL][DOMAIN_NAME][PERSON_NAME][DOMAIN_NAME]" at bounding box center [258, 231] width 132 height 11
